Goal: Find specific page/section

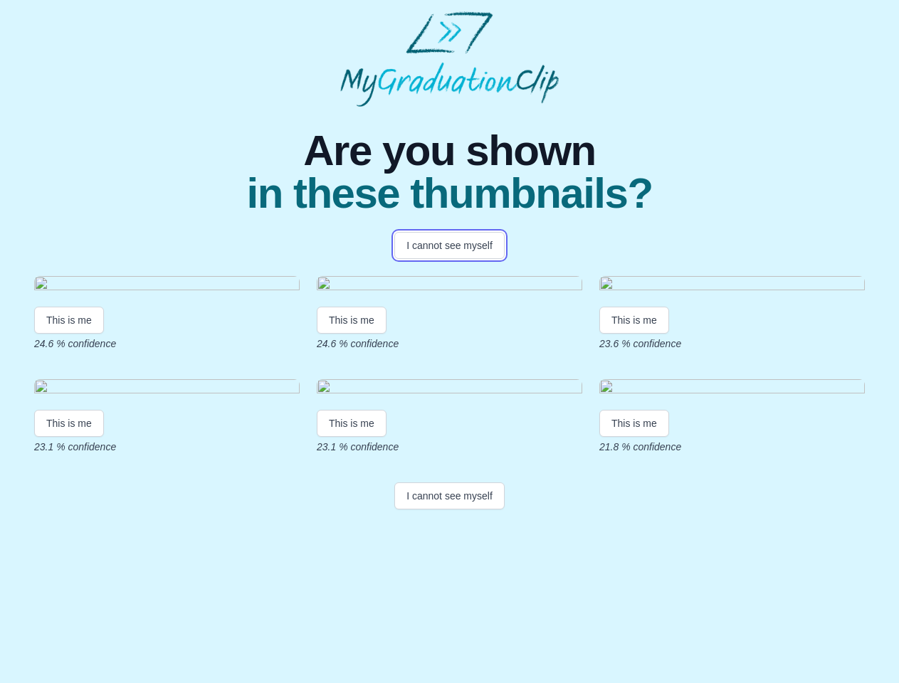
click at [449, 245] on button "I cannot see myself" at bounding box center [449, 245] width 110 height 27
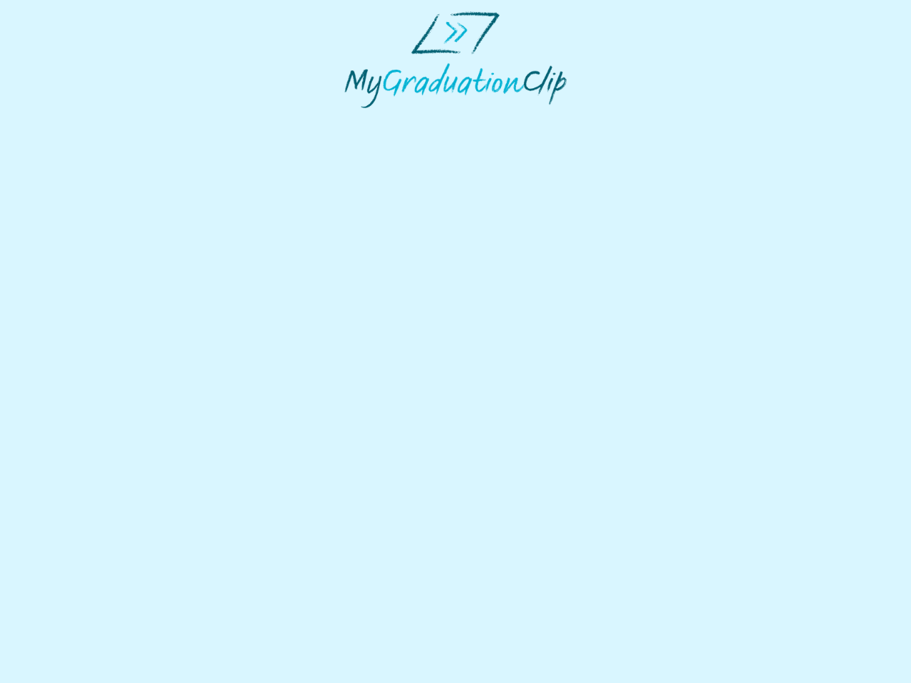
click at [69, 120] on html at bounding box center [455, 60] width 911 height 120
click at [354, 120] on html at bounding box center [455, 60] width 911 height 120
click at [637, 120] on html at bounding box center [455, 60] width 911 height 120
click at [69, 120] on html at bounding box center [455, 60] width 911 height 120
click at [354, 120] on html at bounding box center [455, 60] width 911 height 120
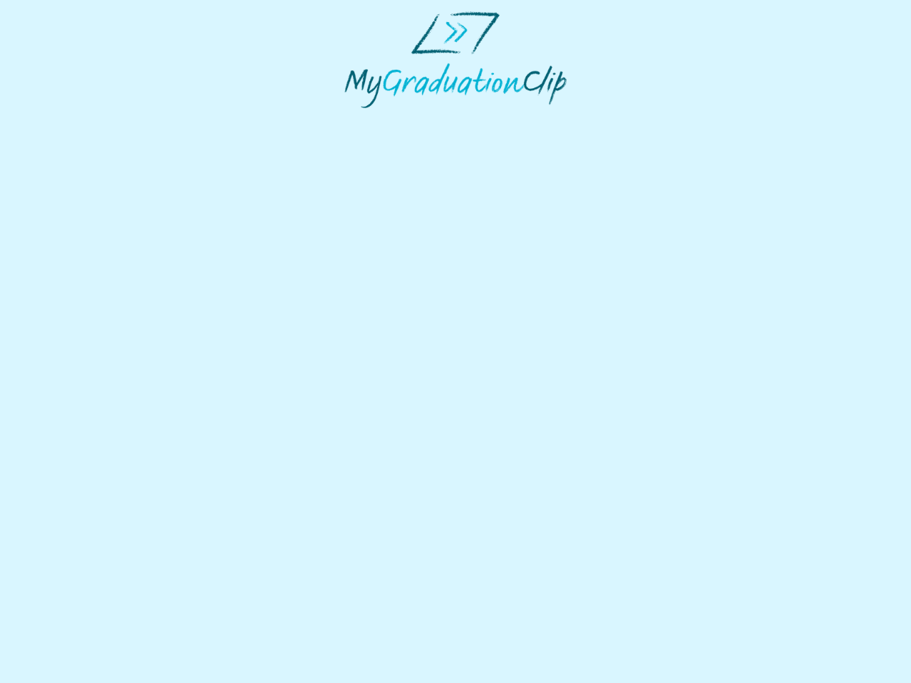
click at [637, 120] on html at bounding box center [455, 60] width 911 height 120
